Goal: Use online tool/utility: Use online tool/utility

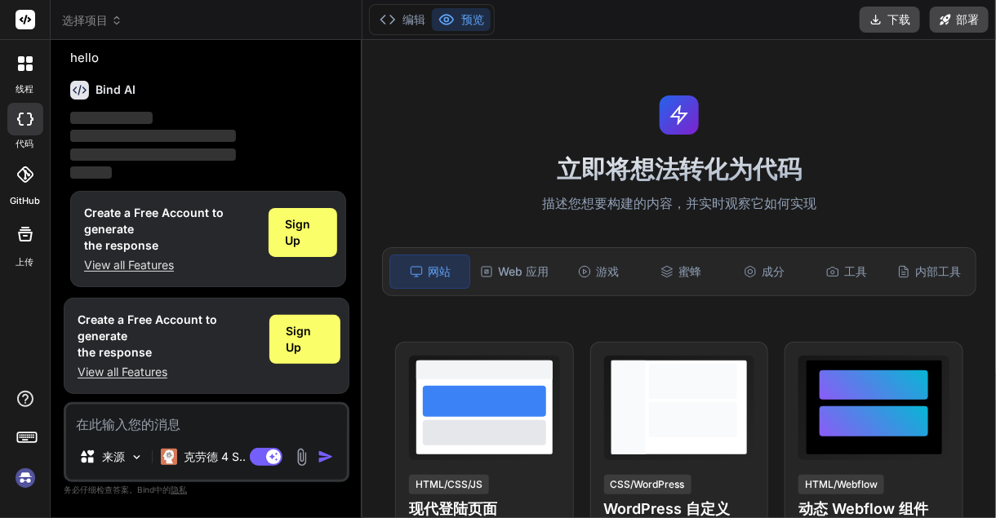
scroll to position [11, 0]
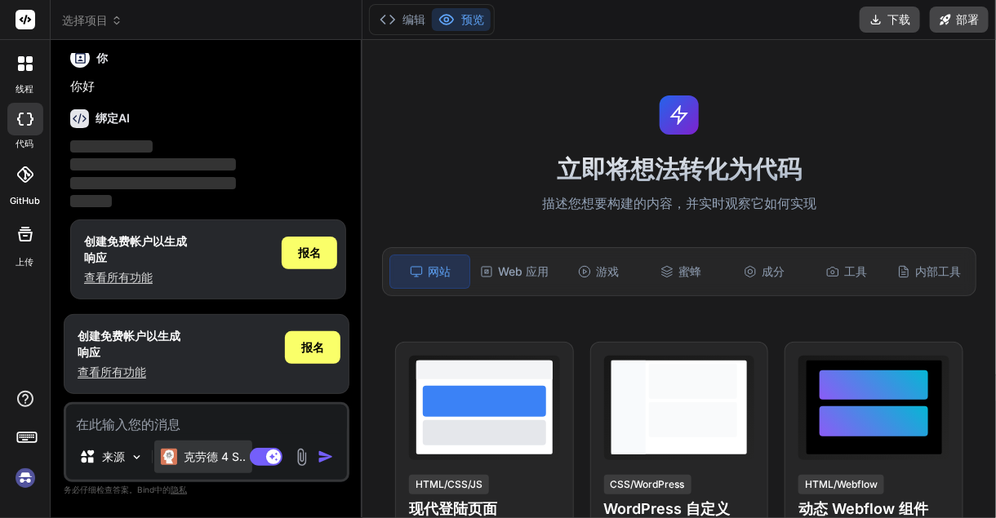
click at [194, 456] on font "克劳德 4 S.." at bounding box center [215, 457] width 62 height 14
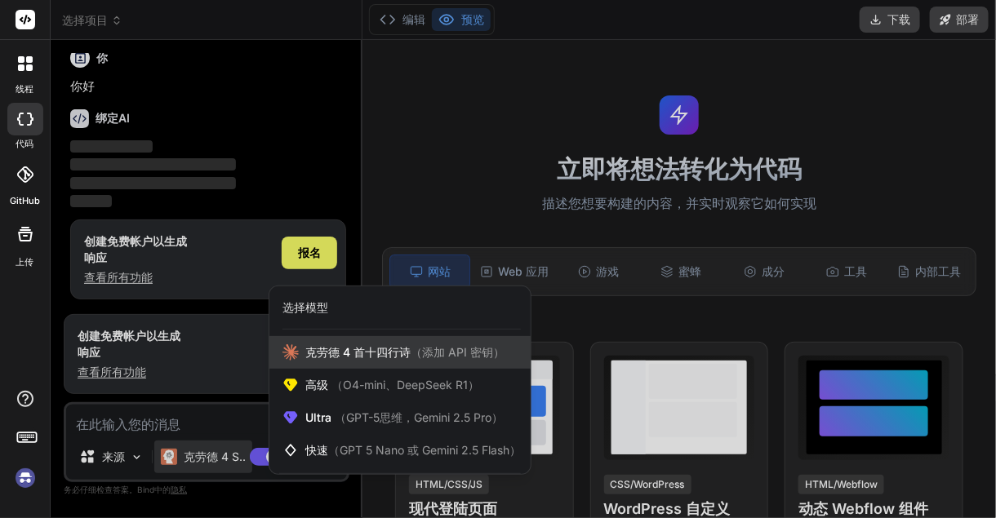
click at [446, 349] on font "（添加 API 密钥）" at bounding box center [458, 352] width 94 height 14
type textarea "x"
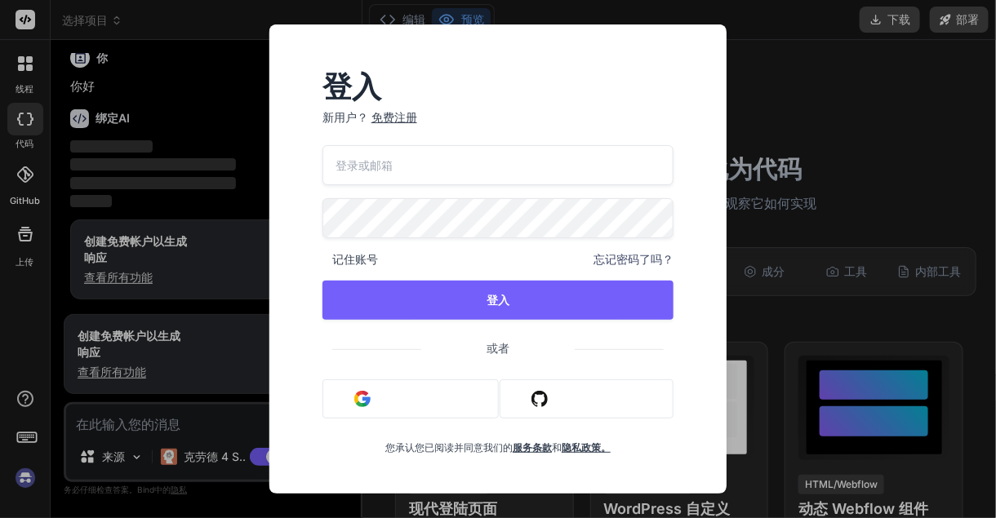
click at [842, 166] on div "登入 新用户？ 免费注册 记住账号 忘记密码了吗？ 登入 或者 使用 Google 登录 使用 Github 登录 您承认您已阅读并同意我们的 服务条款 和 …" at bounding box center [498, 259] width 996 height 518
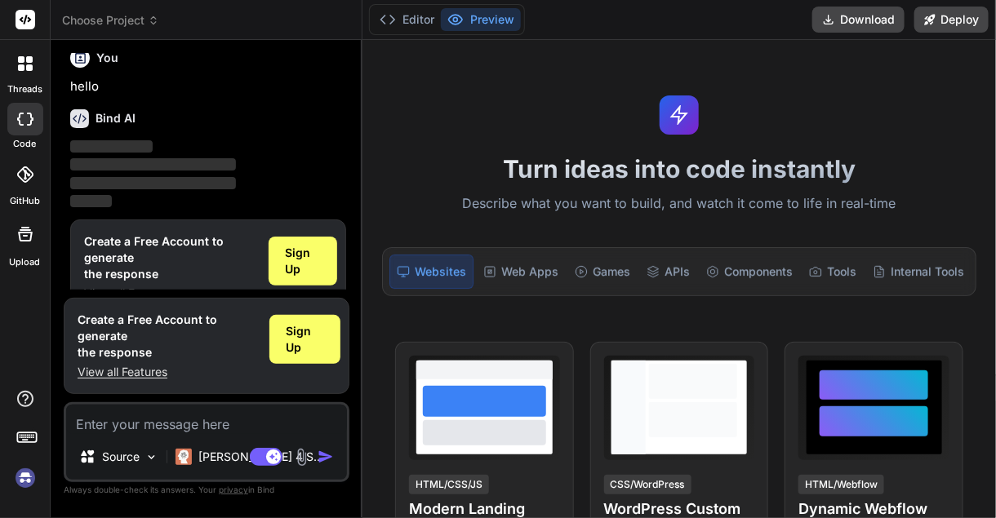
scroll to position [44, 0]
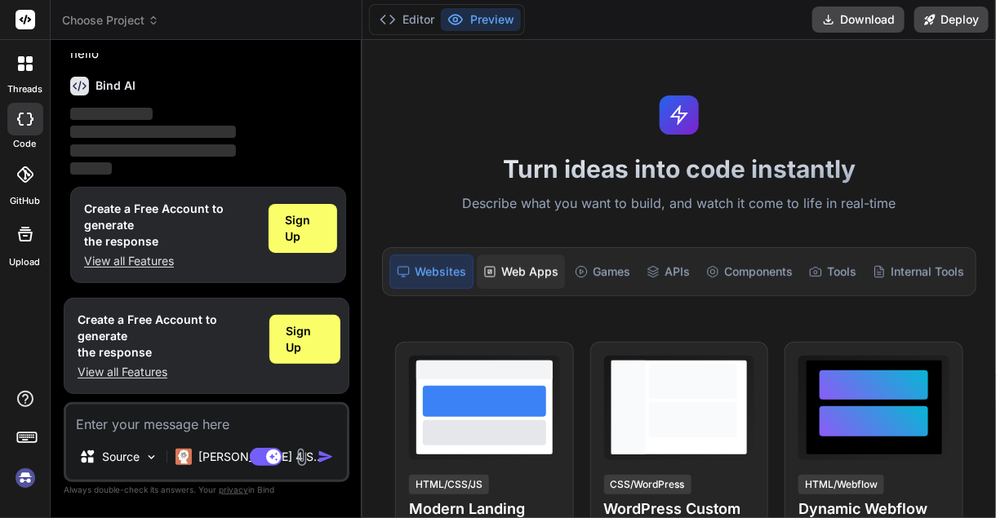
click at [523, 274] on div "Web Apps" at bounding box center [521, 272] width 88 height 34
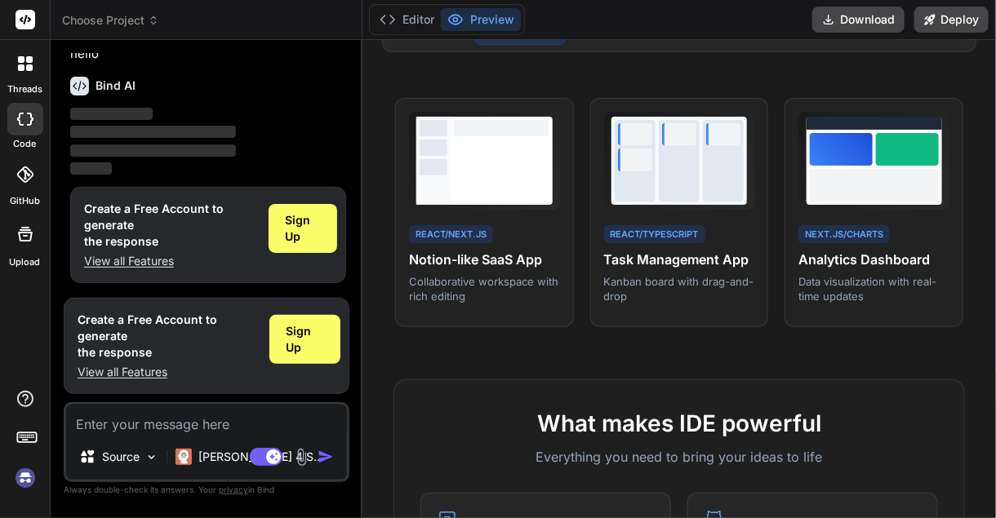
scroll to position [0, 0]
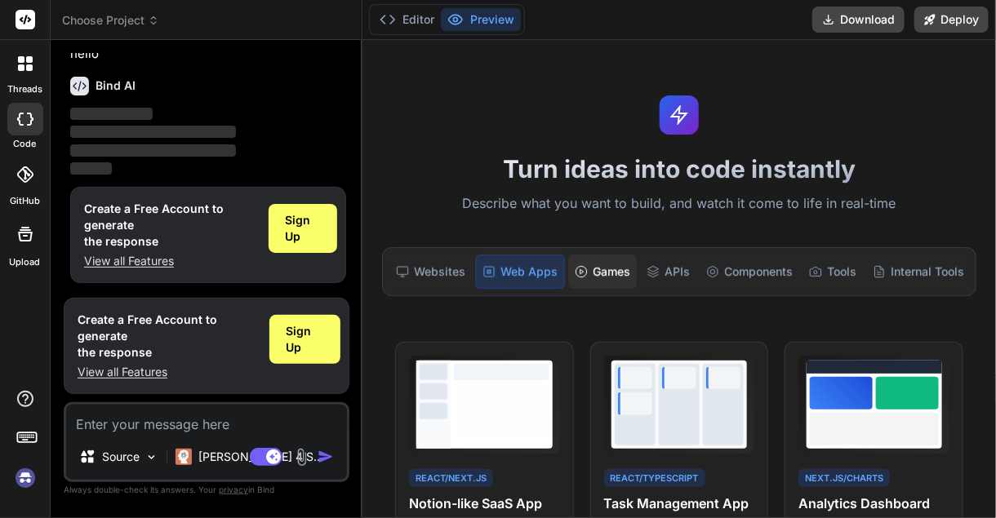
click at [591, 270] on div "Games" at bounding box center [602, 272] width 69 height 34
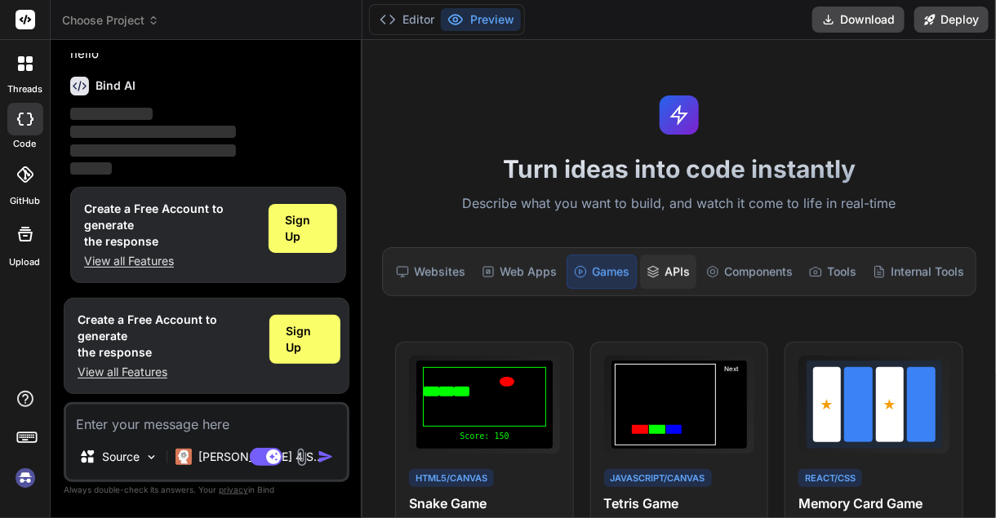
click at [683, 263] on div "APIs" at bounding box center [668, 272] width 56 height 34
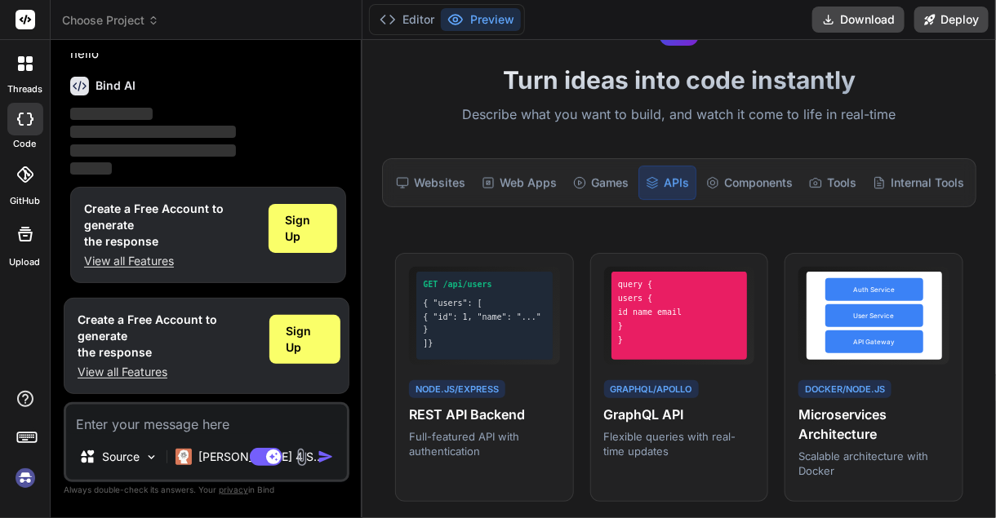
scroll to position [81, 0]
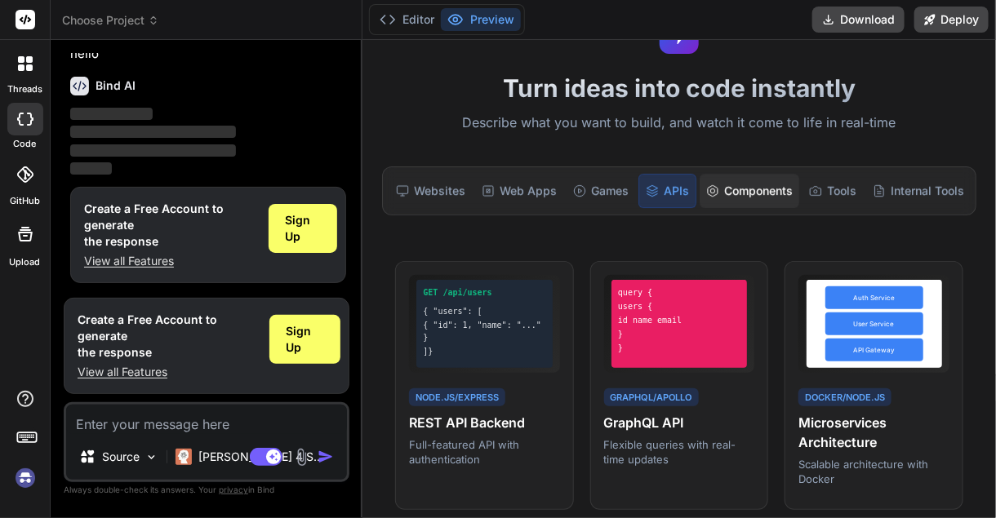
click at [754, 194] on div "Components" at bounding box center [750, 191] width 100 height 34
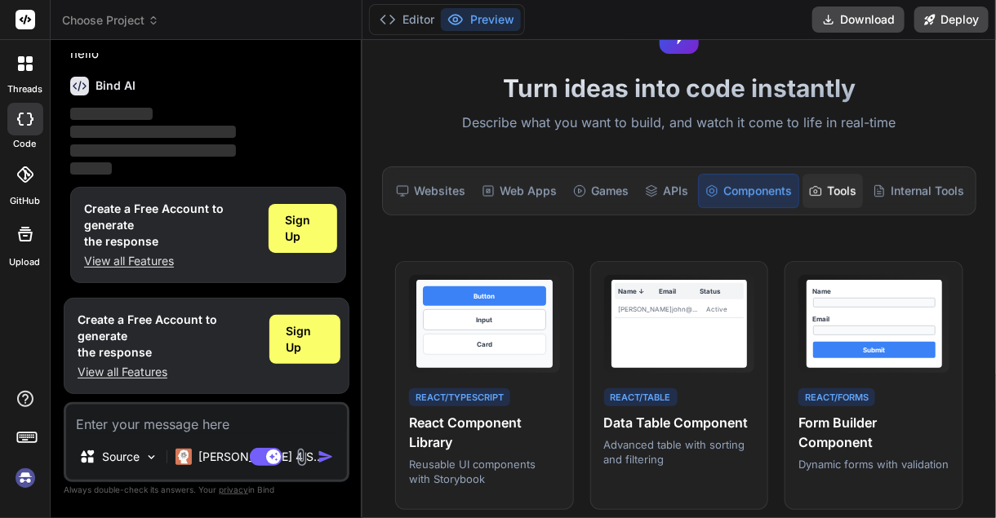
click at [839, 195] on div "Tools" at bounding box center [833, 191] width 60 height 34
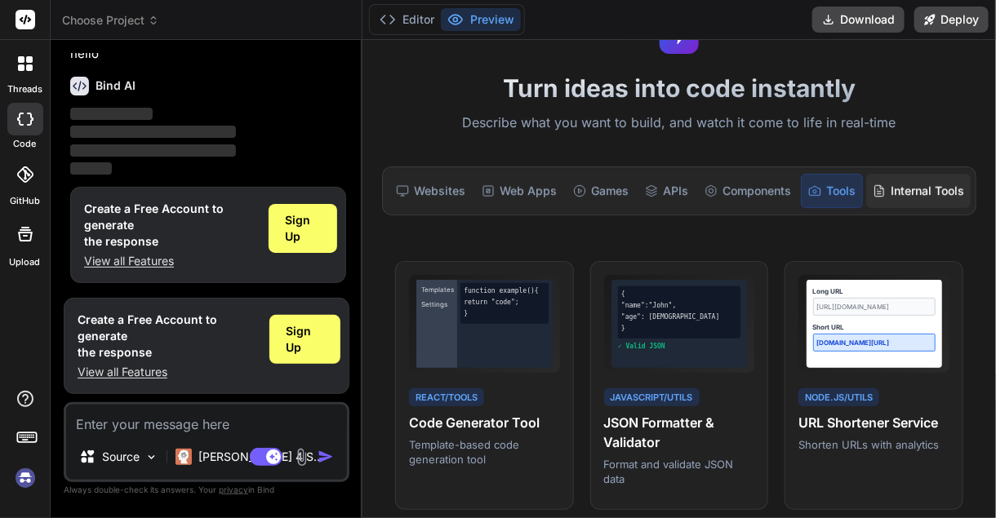
click at [941, 194] on div "Internal Tools" at bounding box center [918, 191] width 105 height 34
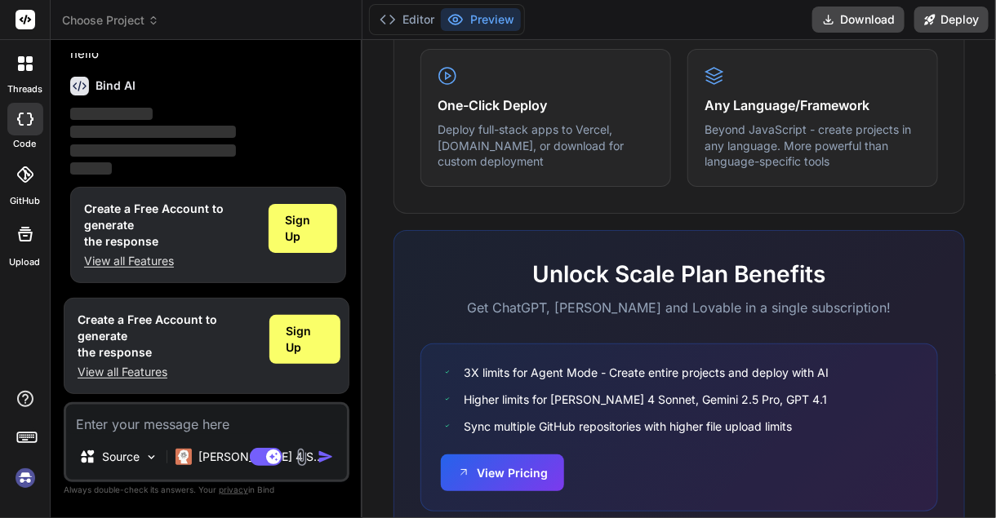
scroll to position [1090, 0]
